Goal: Task Accomplishment & Management: Use online tool/utility

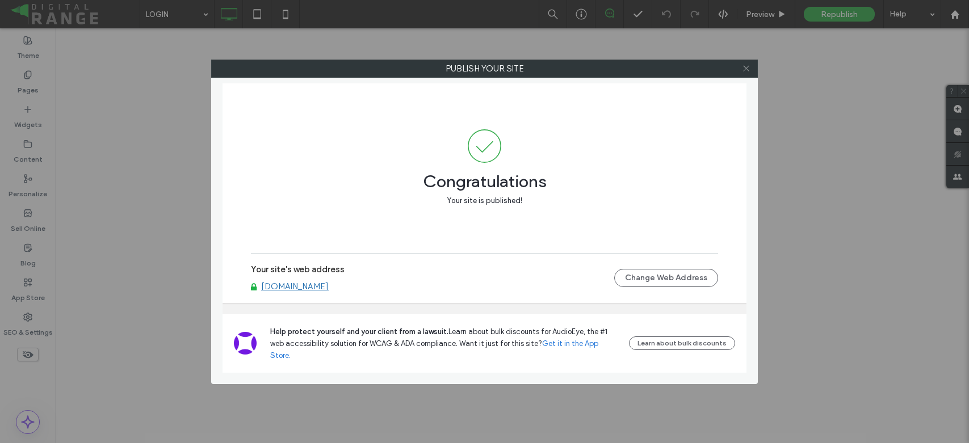
click at [748, 69] on icon at bounding box center [746, 68] width 9 height 9
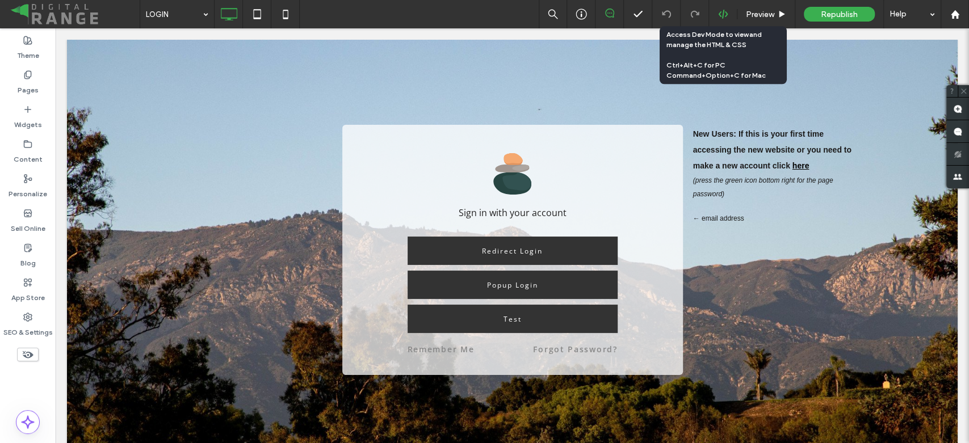
click at [715, 11] on div at bounding box center [723, 14] width 28 height 10
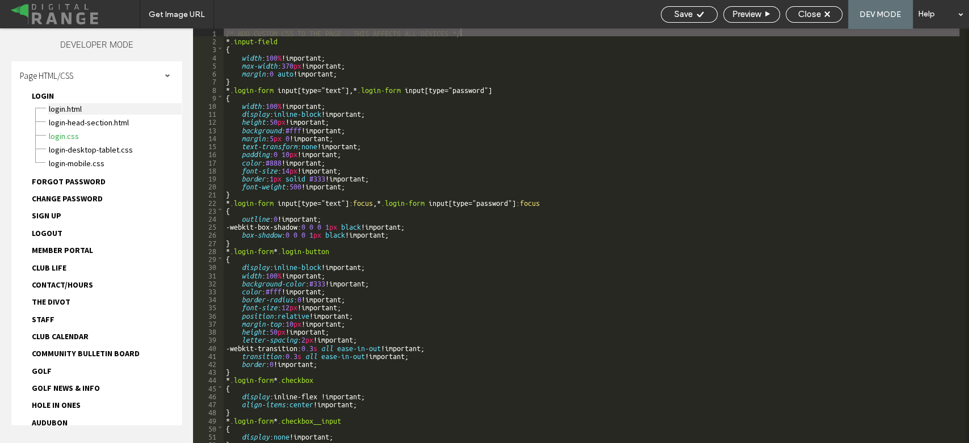
click at [58, 105] on span "LOGIN.html" at bounding box center [114, 108] width 133 height 11
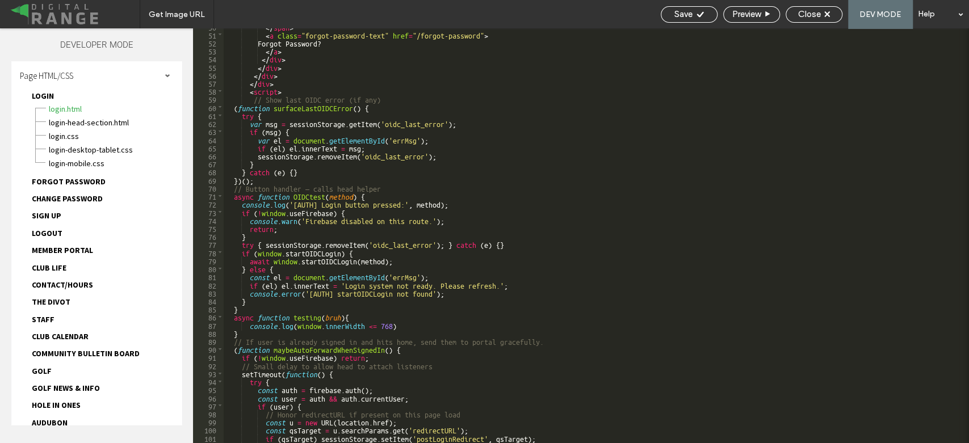
scroll to position [439, 0]
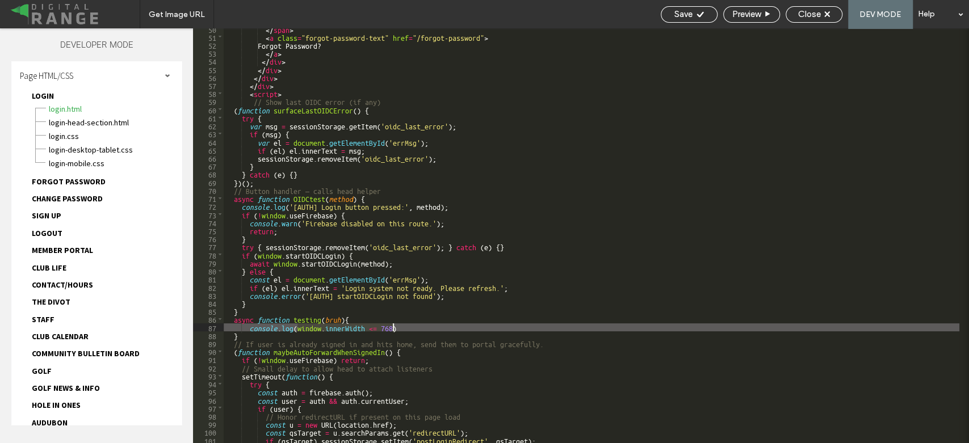
drag, startPoint x: 297, startPoint y: 329, endPoint x: 391, endPoint y: 327, distance: 94.2
click at [391, 327] on div "</ span > < a class = "forgot-password-text" href = "/forgot-password" > Forgot…" at bounding box center [591, 240] width 735 height 431
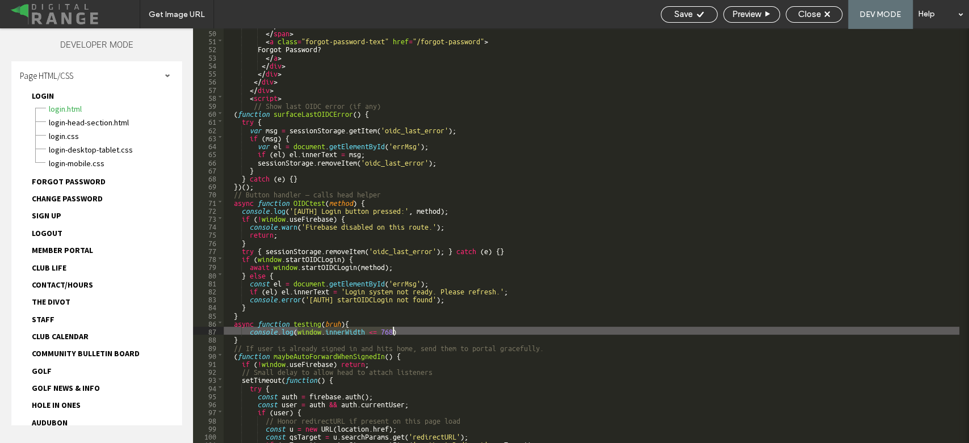
scroll to position [435, 0]
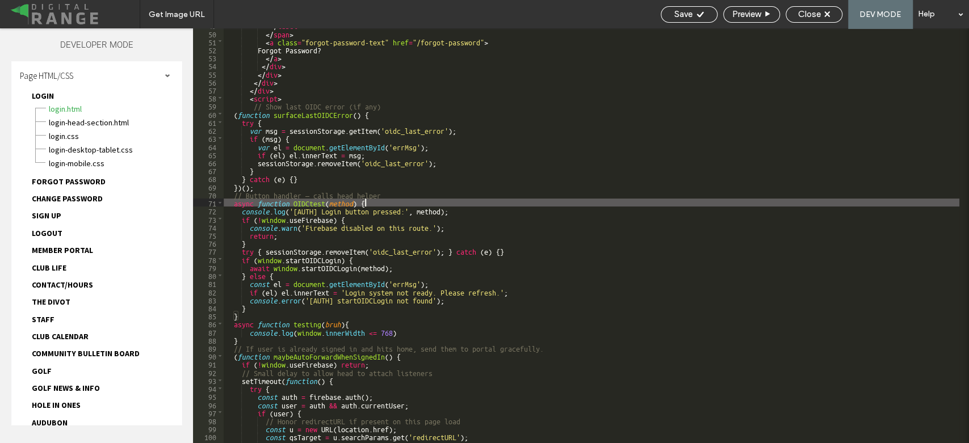
click at [382, 203] on div "</ label > </ span > < a class = "forgot-password-text" href = "/forgot-passwor…" at bounding box center [591, 236] width 735 height 431
click at [345, 203] on div "</ label > </ span > < a class = "forgot-password-text" href = "/forgot-passwor…" at bounding box center [591, 236] width 735 height 431
click at [345, 203] on div "</ label > </ span > < a class = "forgot-password-text" href = "/forgot-passwor…" at bounding box center [591, 235] width 735 height 415
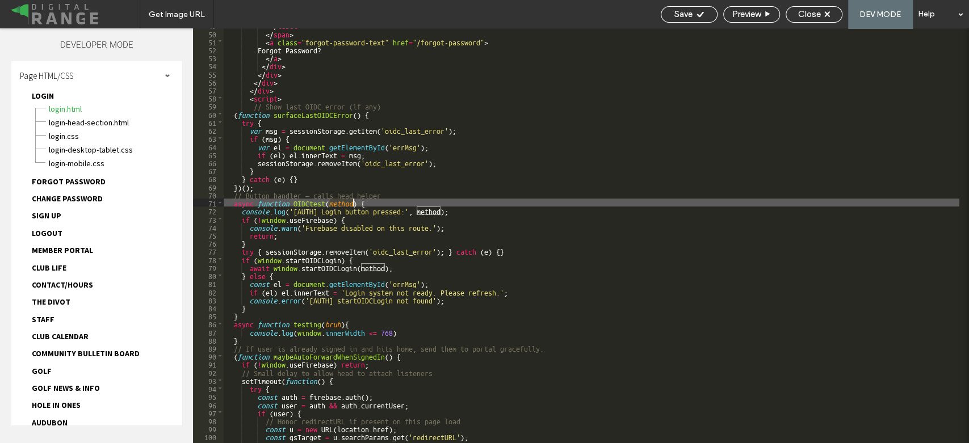
click at [345, 203] on div "</ label > </ span > < a class = "forgot-password-text" href = "/forgot-passwor…" at bounding box center [591, 236] width 735 height 431
click at [377, 203] on div "</ label > </ span > < a class = "forgot-password-text" href = "/forgot-passwor…" at bounding box center [591, 236] width 735 height 431
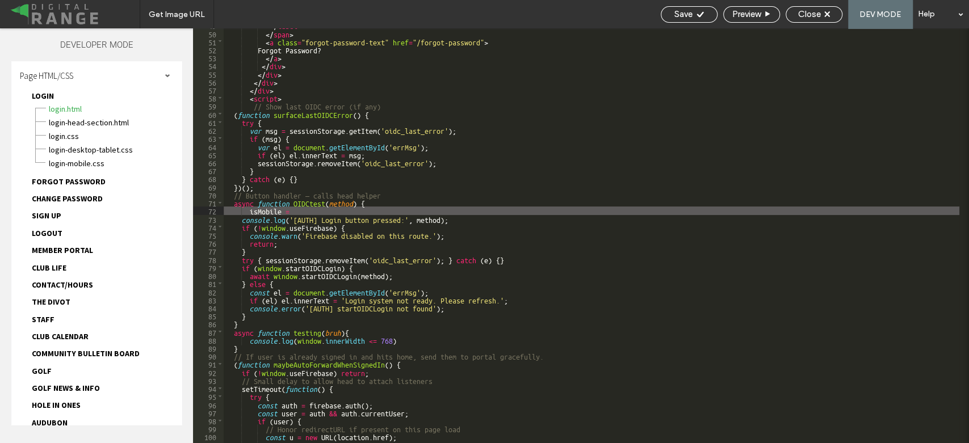
paste textarea
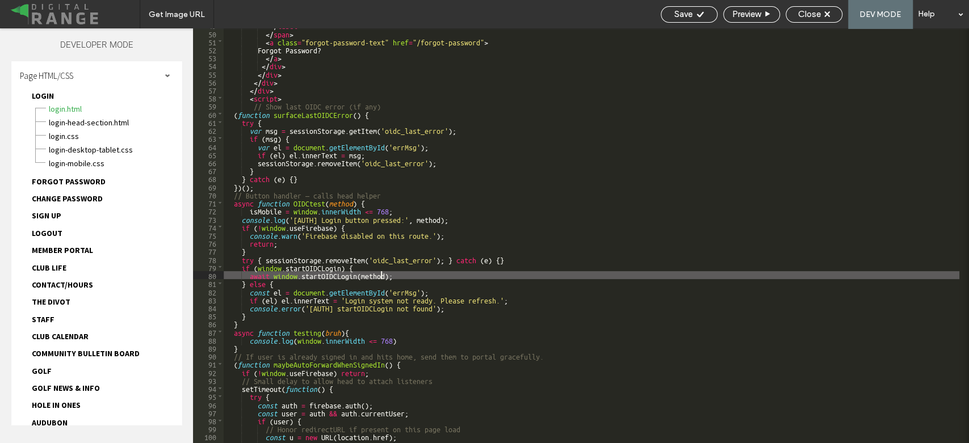
click at [379, 275] on div "</ label > </ span > < a class = "forgot-password-text" href = "/forgot-passwor…" at bounding box center [591, 236] width 735 height 431
type textarea "**"
click at [698, 14] on use at bounding box center [699, 14] width 7 height 6
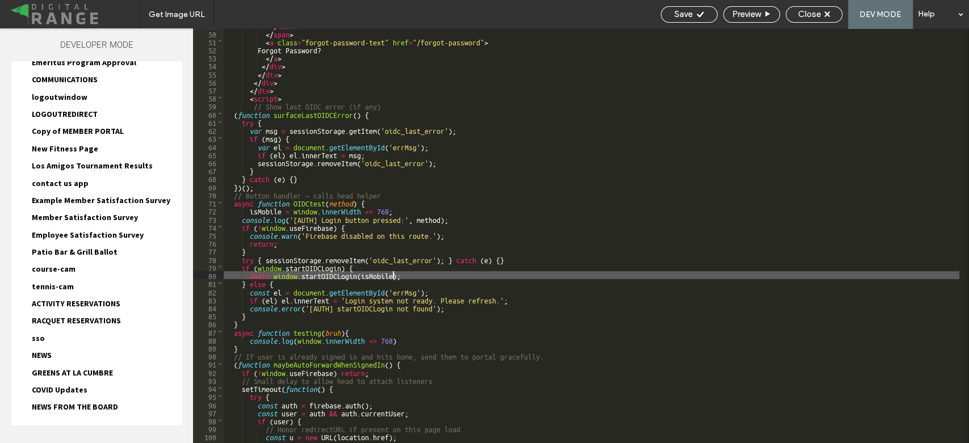
scroll to position [1165, 0]
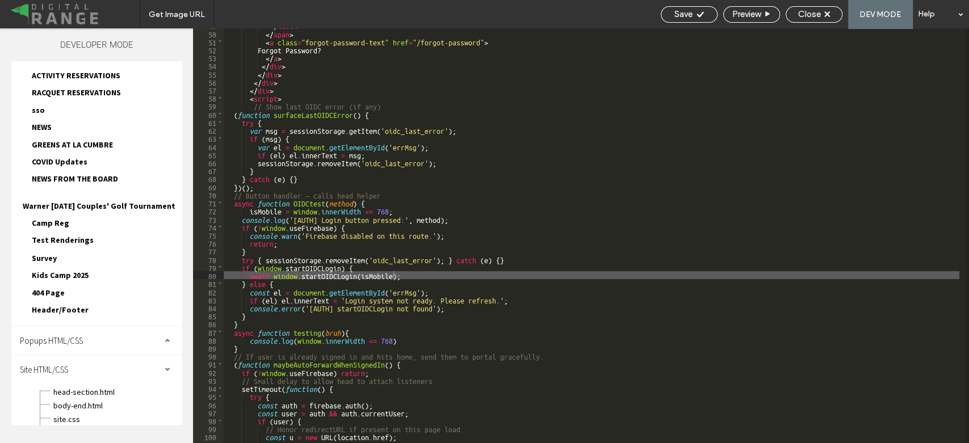
scroll to position [1262, 0]
click at [98, 385] on span "head-section.html" at bounding box center [117, 390] width 129 height 11
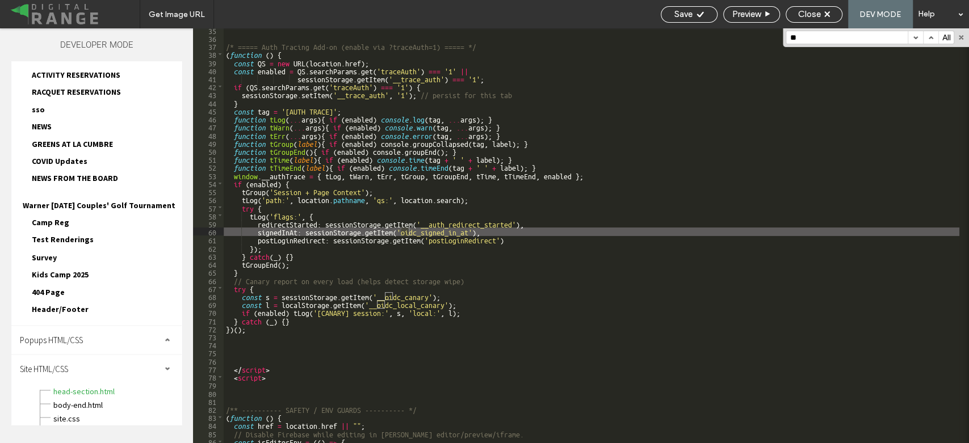
scroll to position [285, 0]
type input "****"
click at [912, 39] on button "button" at bounding box center [914, 37] width 15 height 12
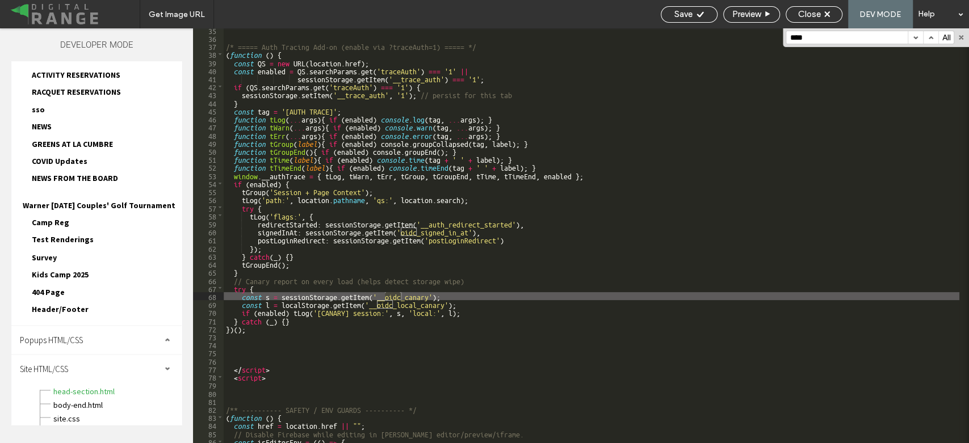
click at [912, 39] on button "button" at bounding box center [914, 37] width 15 height 12
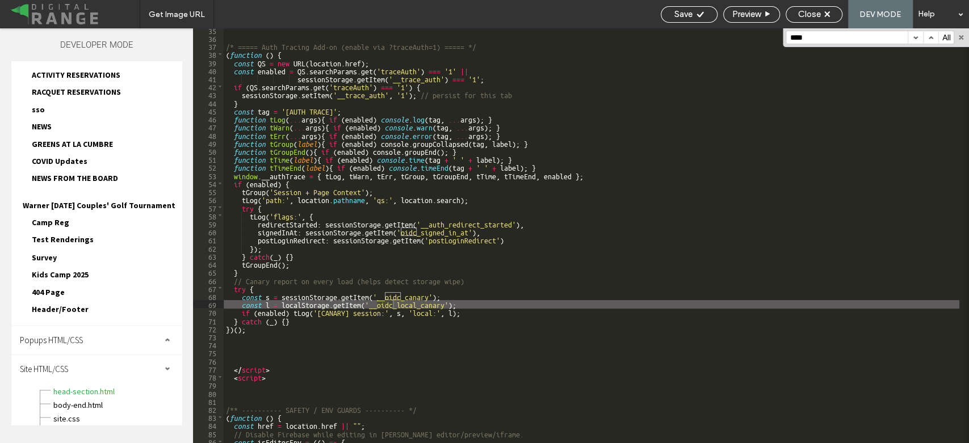
click at [912, 39] on button "button" at bounding box center [914, 37] width 15 height 12
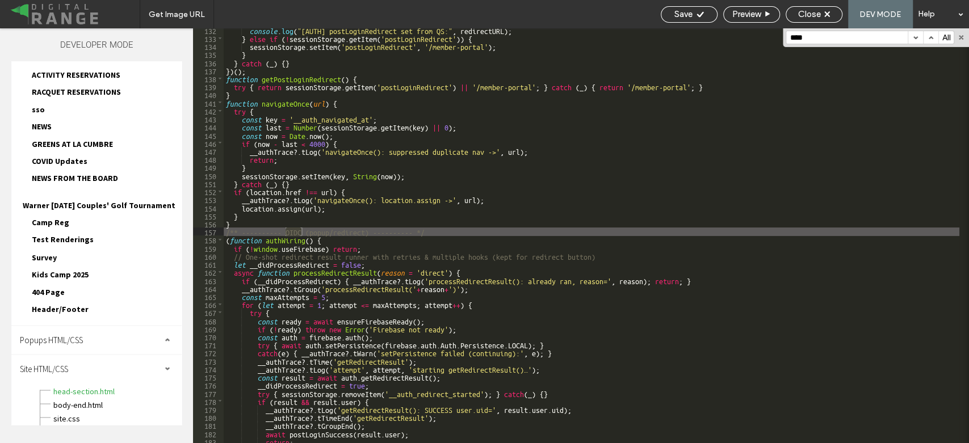
scroll to position [1067, 0]
click at [912, 39] on button "button" at bounding box center [914, 37] width 15 height 12
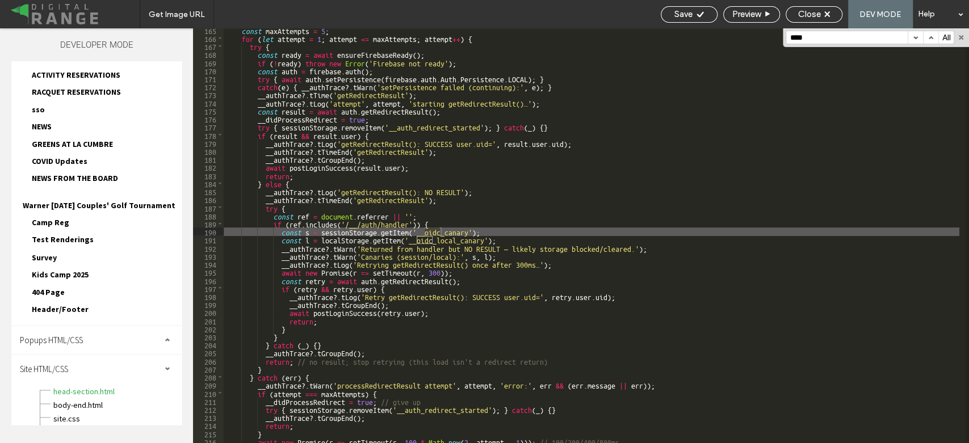
click at [912, 39] on button "button" at bounding box center [914, 37] width 15 height 12
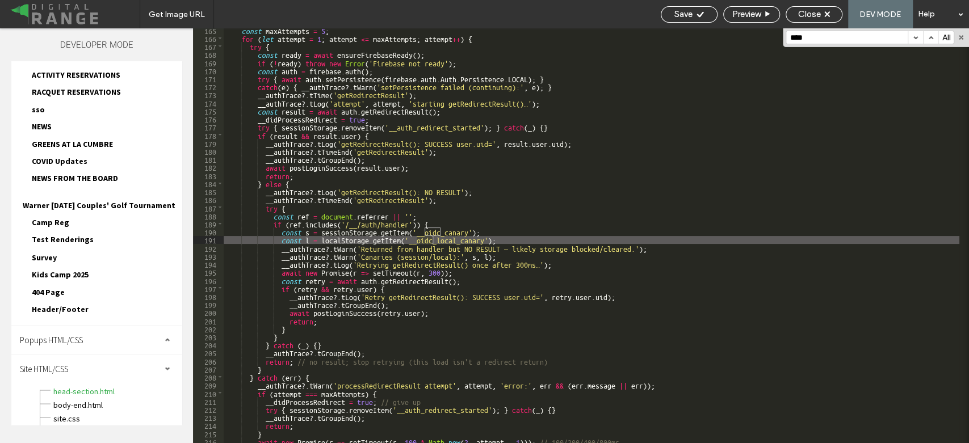
click at [912, 39] on button "button" at bounding box center [914, 37] width 15 height 12
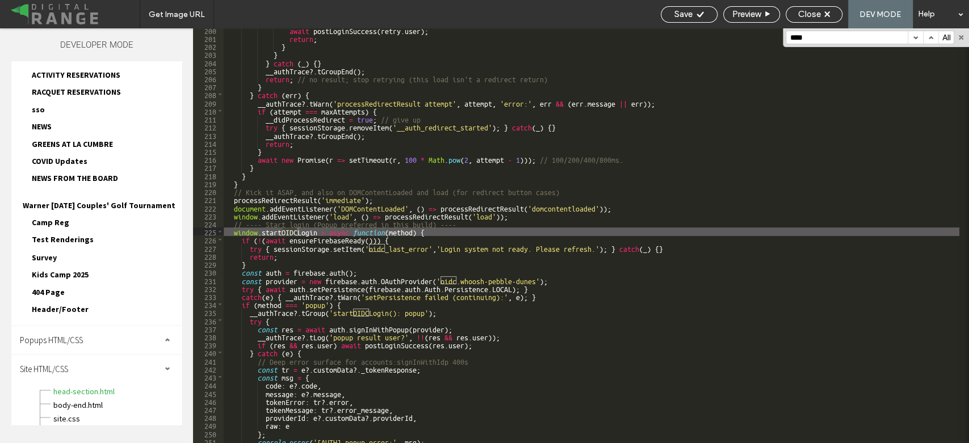
click at [912, 39] on button "button" at bounding box center [914, 37] width 15 height 12
click at [401, 231] on div "await postLoginSuccess ( retry . user ) ; return ; } } } catch ( _ ) { } __auth…" at bounding box center [591, 241] width 735 height 431
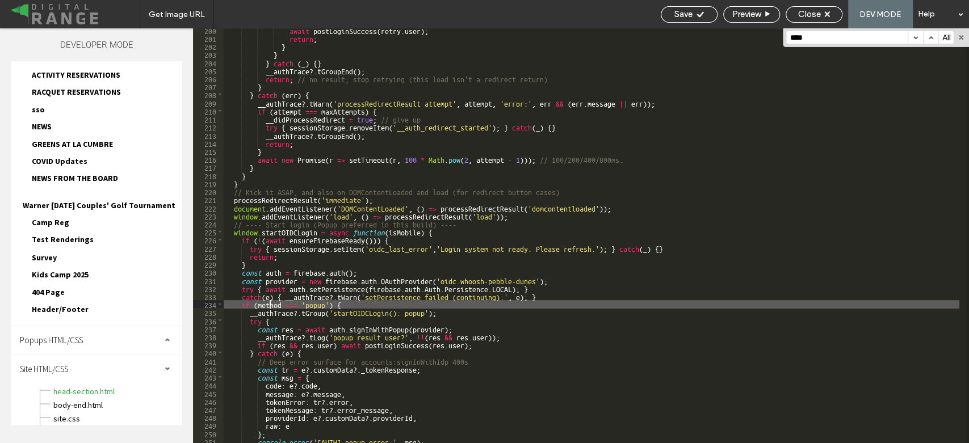
click at [270, 304] on div "await postLoginSuccess ( retry . user ) ; return ; } } } catch ( _ ) { } __auth…" at bounding box center [591, 241] width 735 height 431
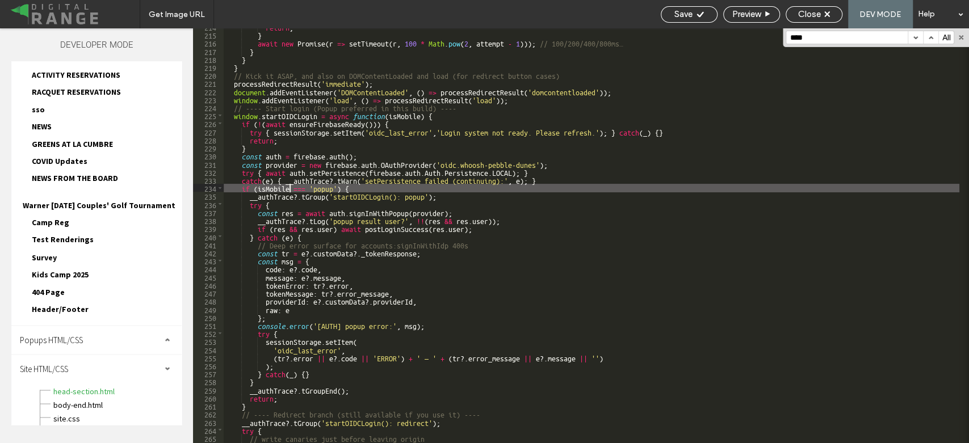
scroll to position [1738, 0]
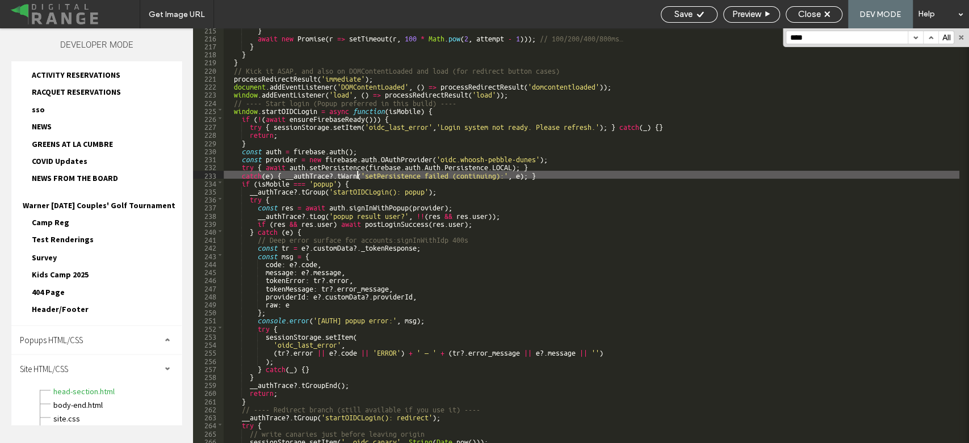
click at [355, 178] on div "} await new Promise ( r => setTimeout ( r , 100 * Math . pow ( 2 , attempt - 1 …" at bounding box center [591, 241] width 735 height 431
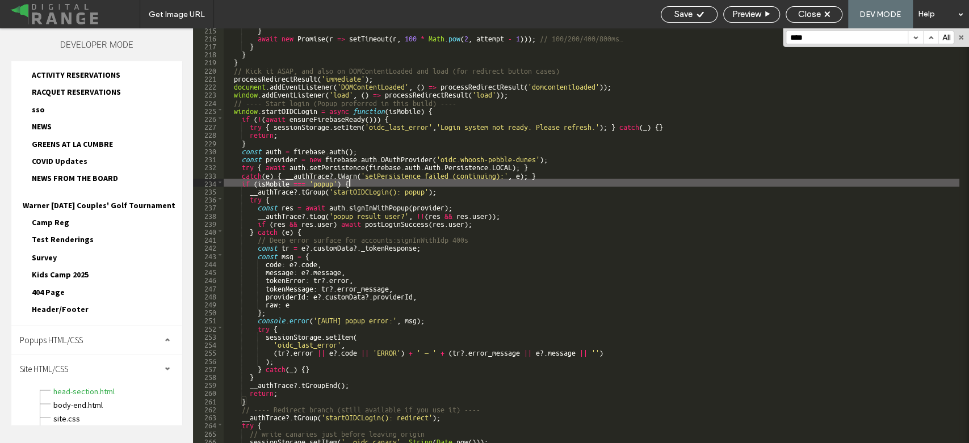
click at [357, 181] on div "} await new Promise ( r => setTimeout ( r , 100 * Math . pow ( 2 , attempt - 1 …" at bounding box center [591, 241] width 735 height 431
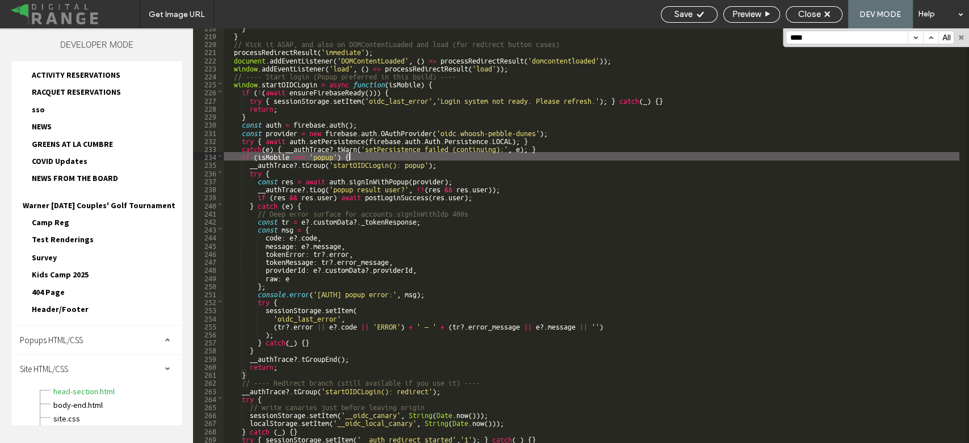
scroll to position [1758, 0]
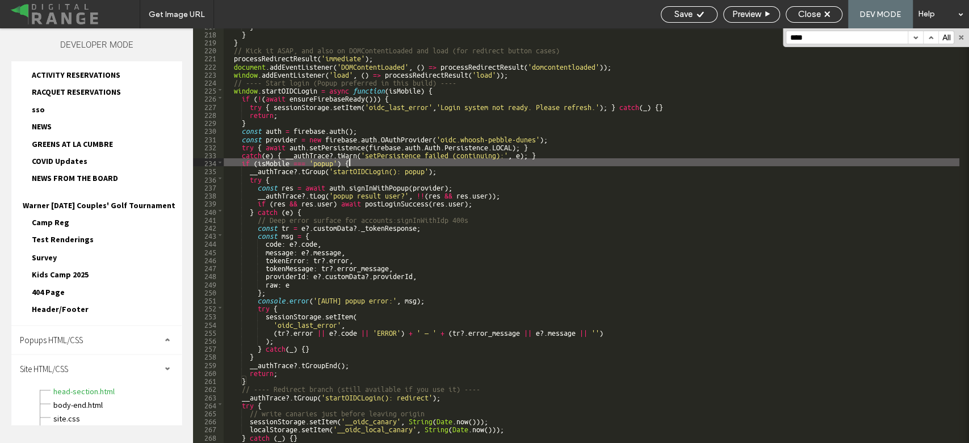
click at [257, 163] on div "} } } // Kick it ASAP, and also on DOMContentLoaded and load (for redirect butt…" at bounding box center [591, 237] width 735 height 431
type textarea "**"
click at [339, 162] on div "} } } // Kick it ASAP, and also on DOMContentLoaded and load (for redirect butt…" at bounding box center [591, 237] width 735 height 431
click at [445, 227] on div "} } } // Kick it ASAP, and also on DOMContentLoaded and load (for redirect butt…" at bounding box center [591, 237] width 735 height 431
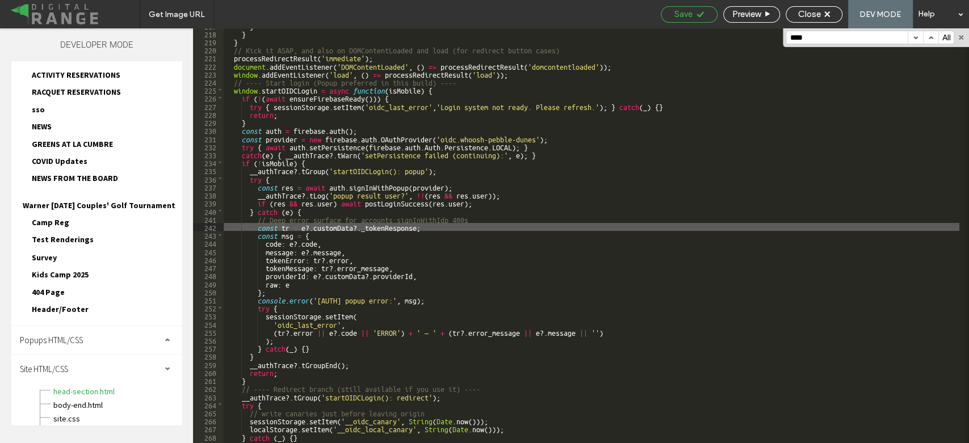
click at [681, 12] on span "Save" at bounding box center [683, 14] width 18 height 10
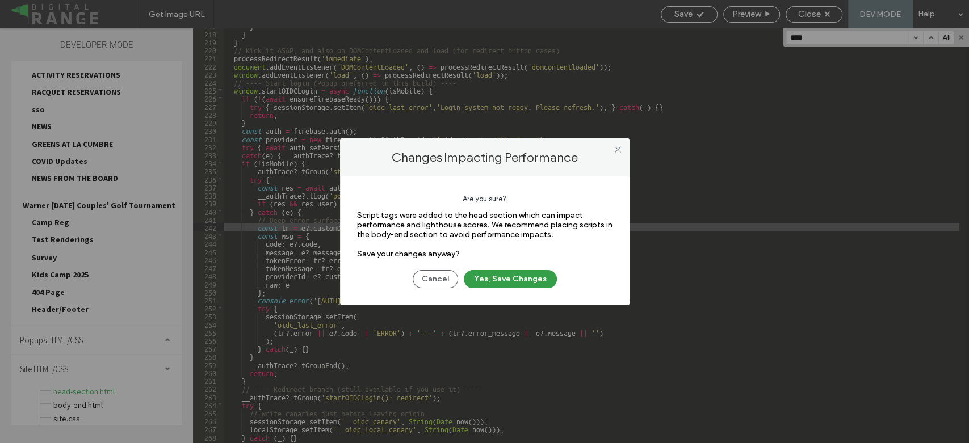
click at [514, 276] on button "Yes, Save Changes" at bounding box center [510, 279] width 93 height 18
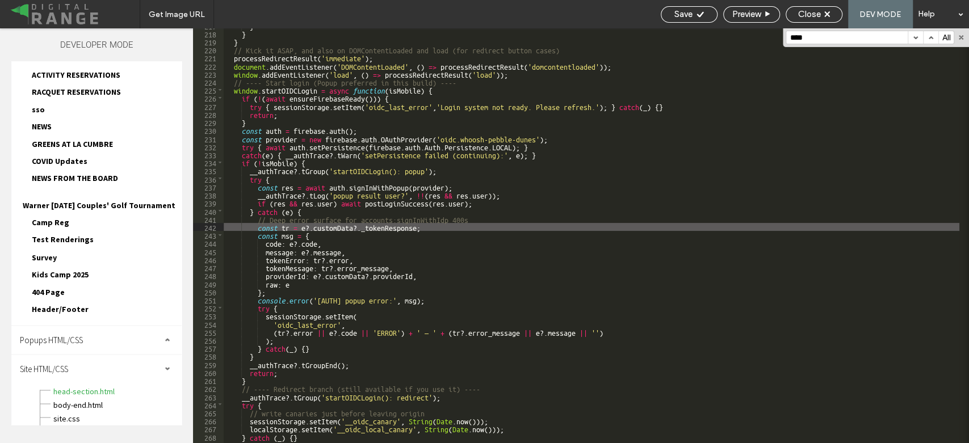
scroll to position [0, 0]
click at [813, 11] on span "Close" at bounding box center [809, 14] width 23 height 10
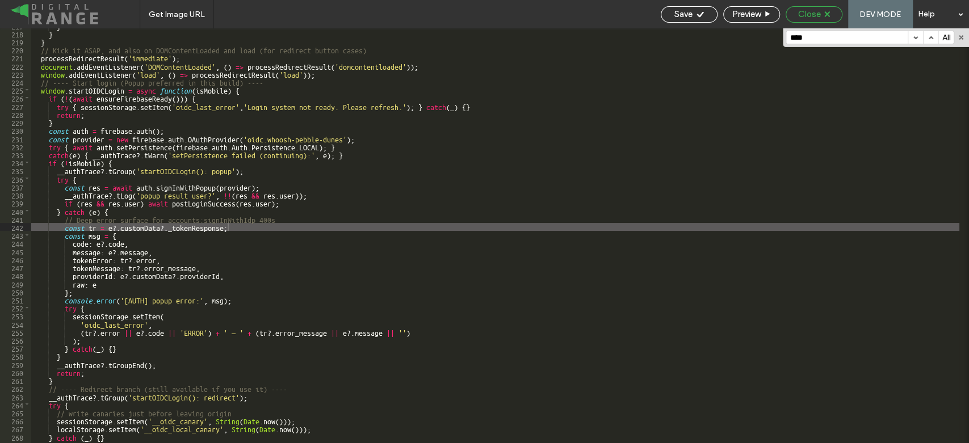
scroll to position [1235, 0]
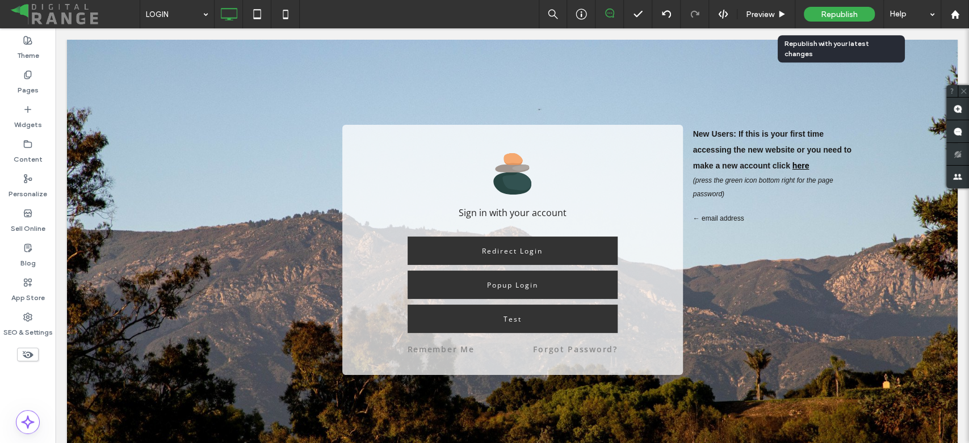
click at [835, 12] on span "Republish" at bounding box center [838, 15] width 37 height 10
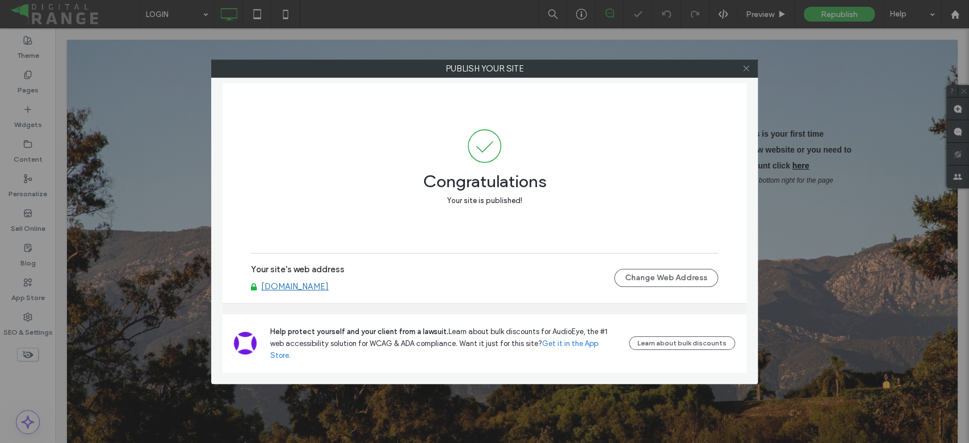
click at [746, 70] on icon at bounding box center [746, 68] width 9 height 9
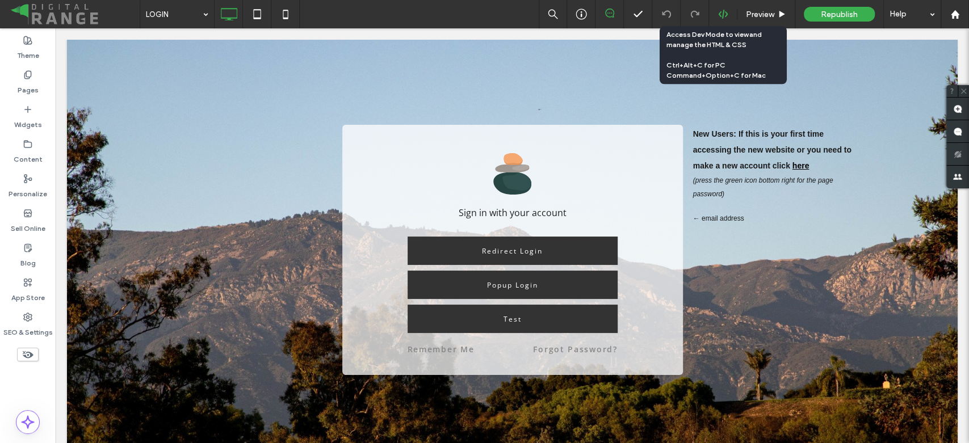
click at [727, 17] on div at bounding box center [723, 14] width 28 height 10
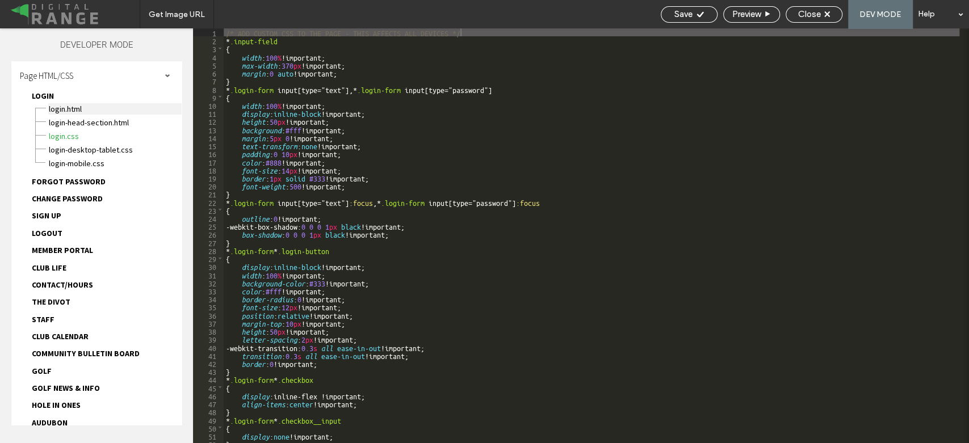
click at [91, 108] on span "LOGIN.html" at bounding box center [114, 108] width 133 height 11
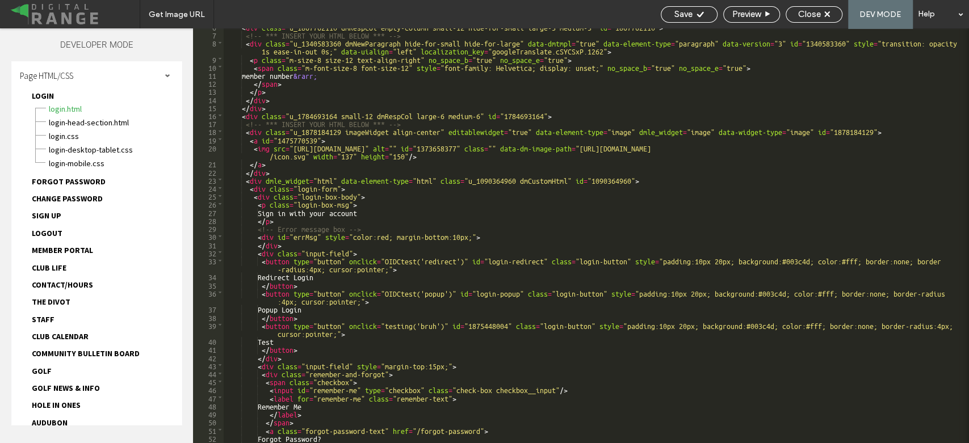
scroll to position [64, 0]
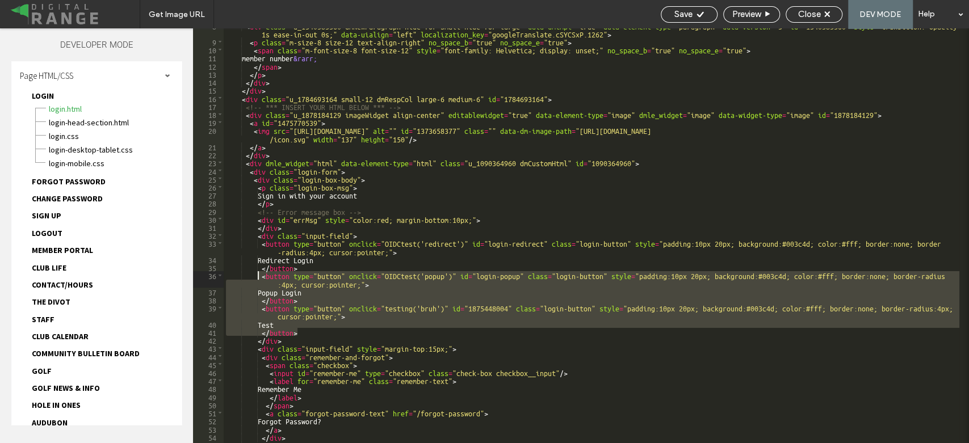
drag, startPoint x: 301, startPoint y: 329, endPoint x: 259, endPoint y: 273, distance: 68.9
click at [259, 273] on div "< div class = "u_1340583360 dmNewParagraph hide-for-small hide-for-large" data-…" at bounding box center [591, 241] width 735 height 439
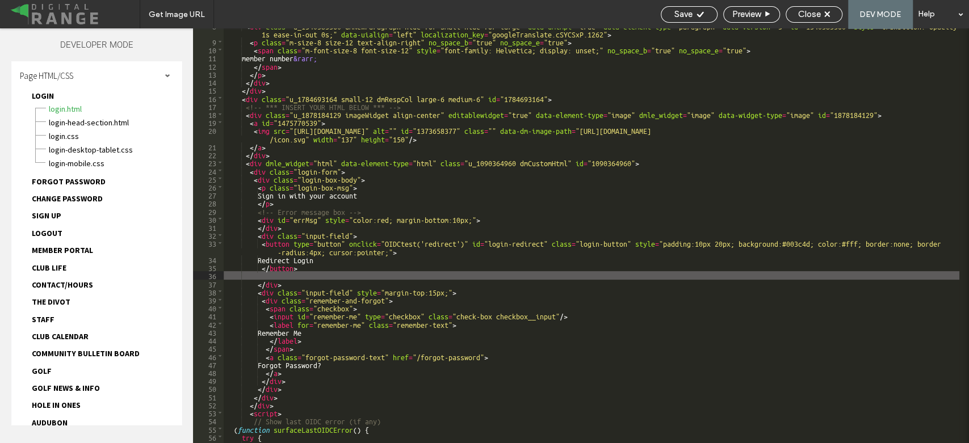
click at [319, 258] on div "< div class = "u_1340583360 dmNewParagraph hide-for-small hide-for-large" data-…" at bounding box center [591, 241] width 735 height 439
click at [328, 273] on div "< div class = "u_1340583360 dmNewParagraph hide-for-small hide-for-large" data-…" at bounding box center [591, 241] width 735 height 439
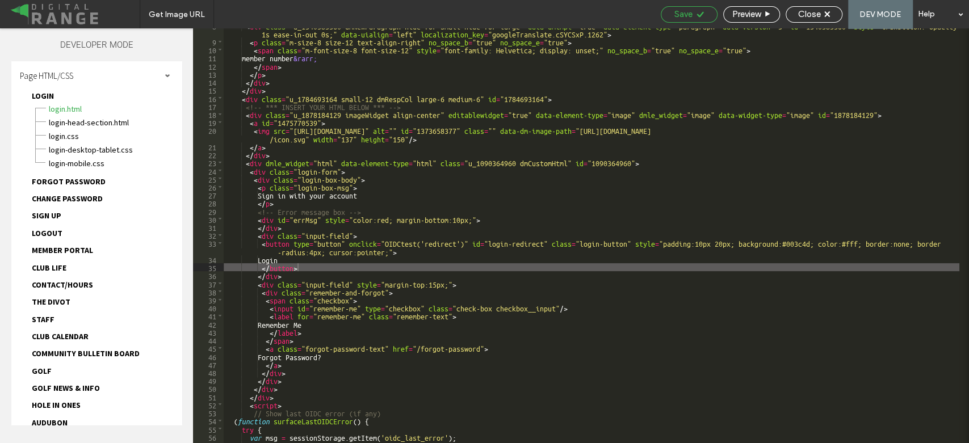
click at [701, 15] on icon at bounding box center [700, 14] width 9 height 9
click at [812, 6] on div "Close" at bounding box center [813, 14] width 57 height 16
click at [812, 12] on span "Close" at bounding box center [809, 14] width 23 height 10
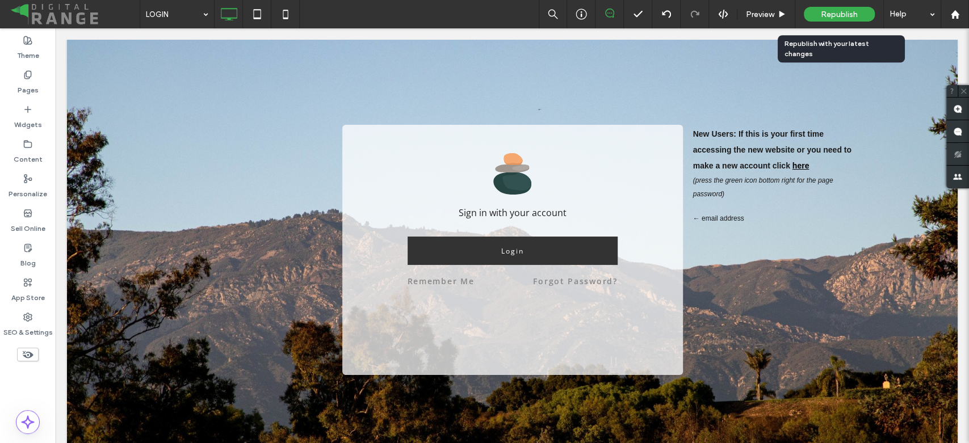
click at [812, 12] on div "Republish" at bounding box center [838, 14] width 71 height 15
